Goal: Navigation & Orientation: Find specific page/section

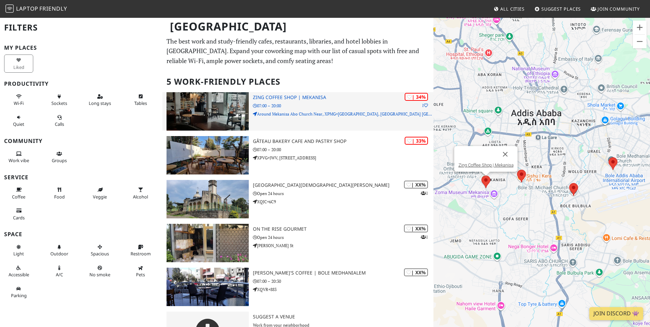
click at [267, 95] on h3 "Zing Coffee Shop | Mekanisa" at bounding box center [343, 98] width 180 height 6
